Goal: Transaction & Acquisition: Purchase product/service

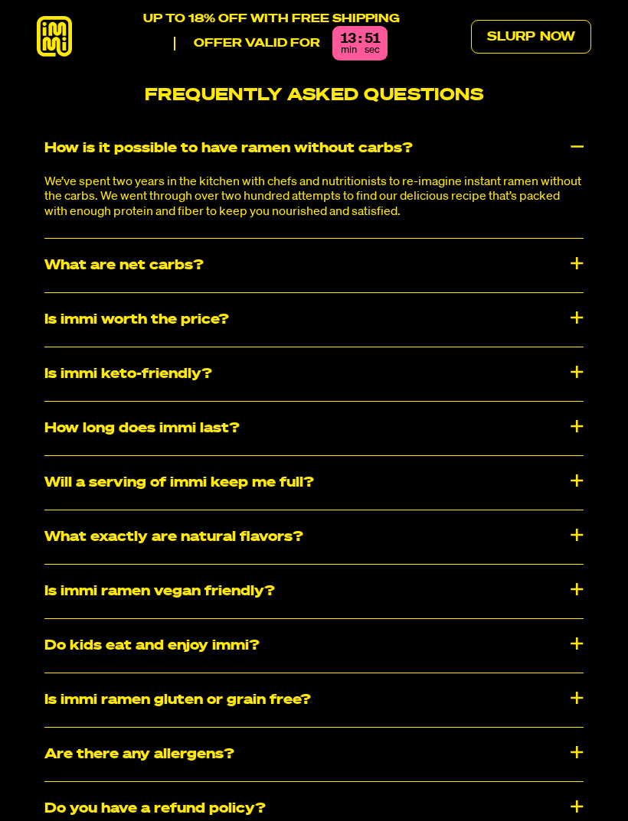
scroll to position [6756, 0]
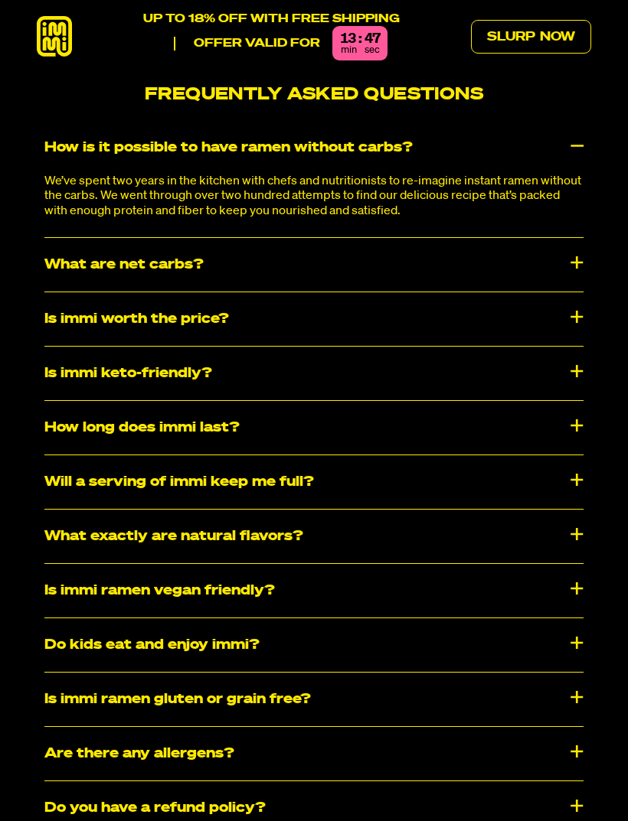
click at [571, 251] on div "What are net carbs?" at bounding box center [313, 265] width 539 height 54
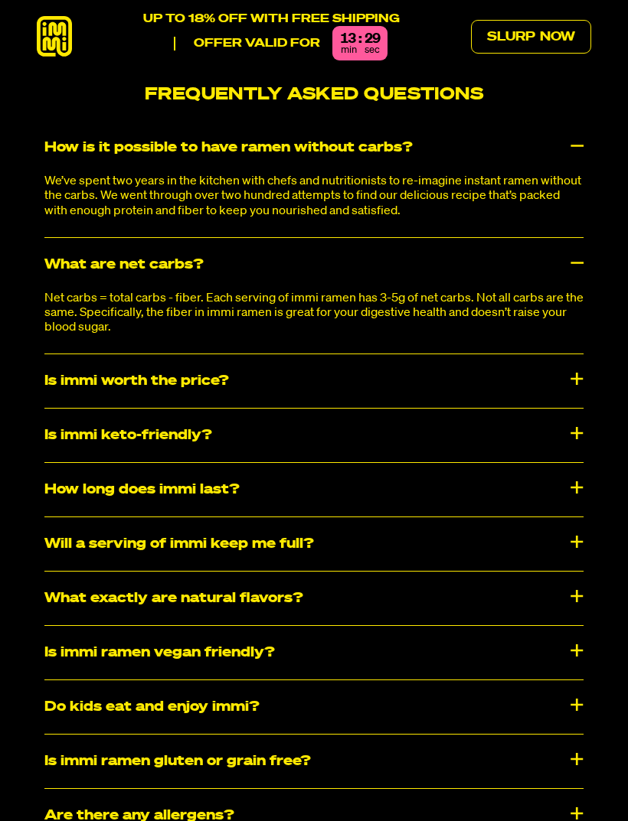
click at [569, 263] on div "What are net carbs?" at bounding box center [313, 265] width 539 height 54
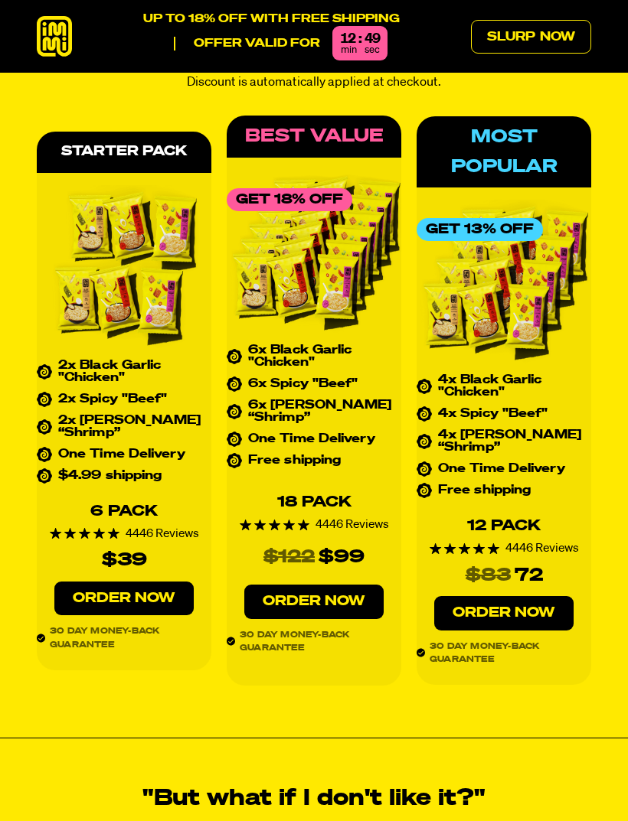
scroll to position [6045, 0]
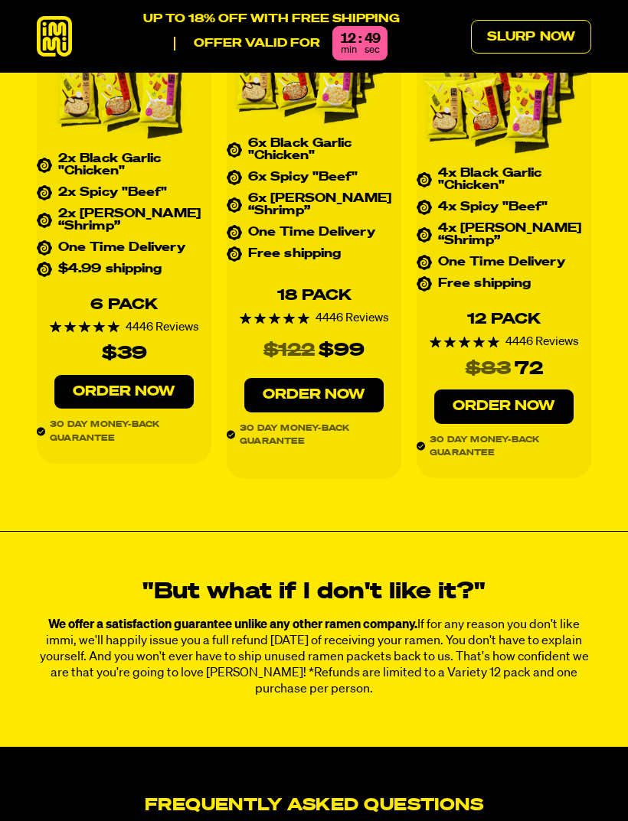
click at [19, 364] on div "Limited-Time Deal Save up to 18% off Choose your bundle and save big on your fi…" at bounding box center [314, 130] width 628 height 698
click at [345, 387] on link "Order Now" at bounding box center [313, 395] width 139 height 34
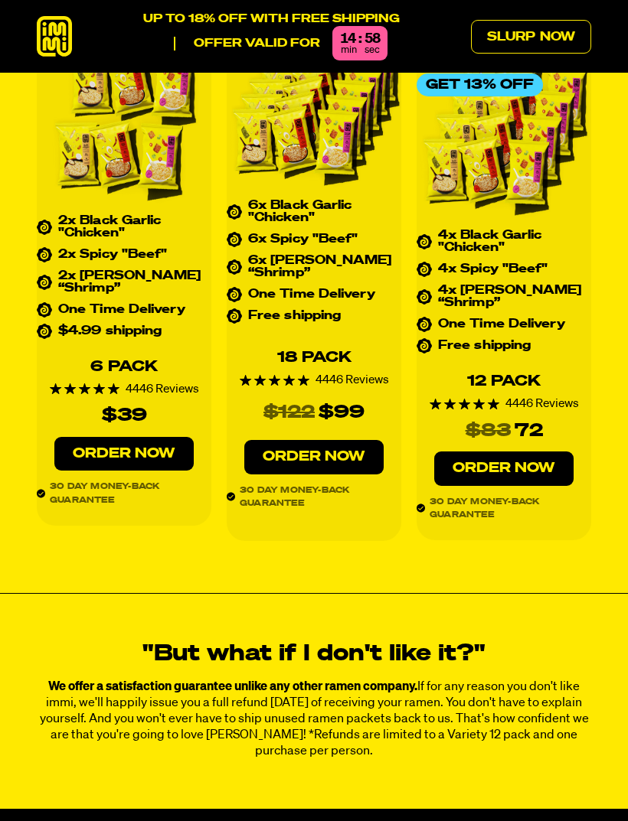
scroll to position [5971, 0]
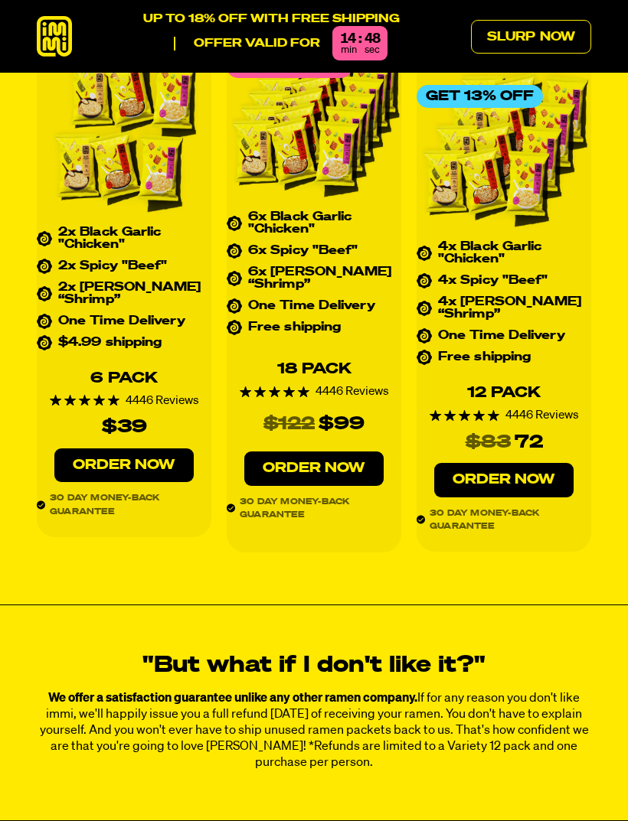
click at [352, 454] on link "Order Now" at bounding box center [313, 469] width 139 height 34
